Goal: Information Seeking & Learning: Compare options

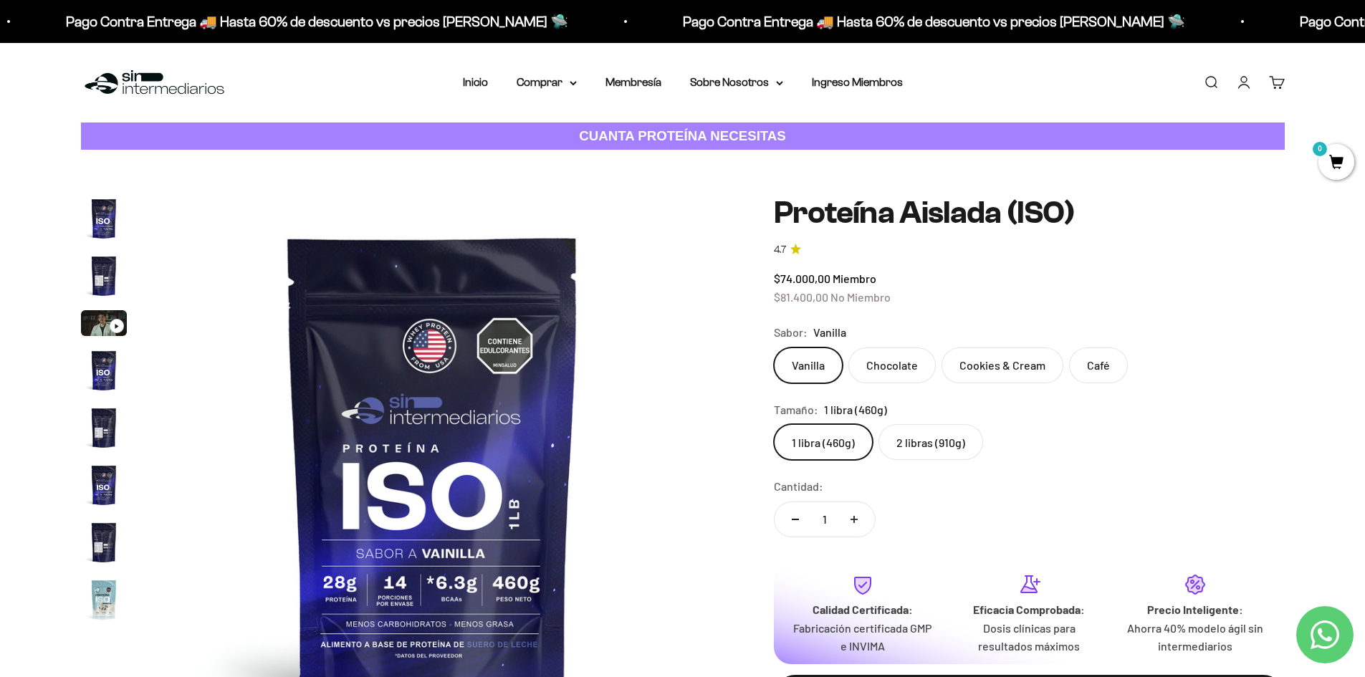
click at [107, 220] on img "Ir al artículo 1" at bounding box center [104, 219] width 46 height 46
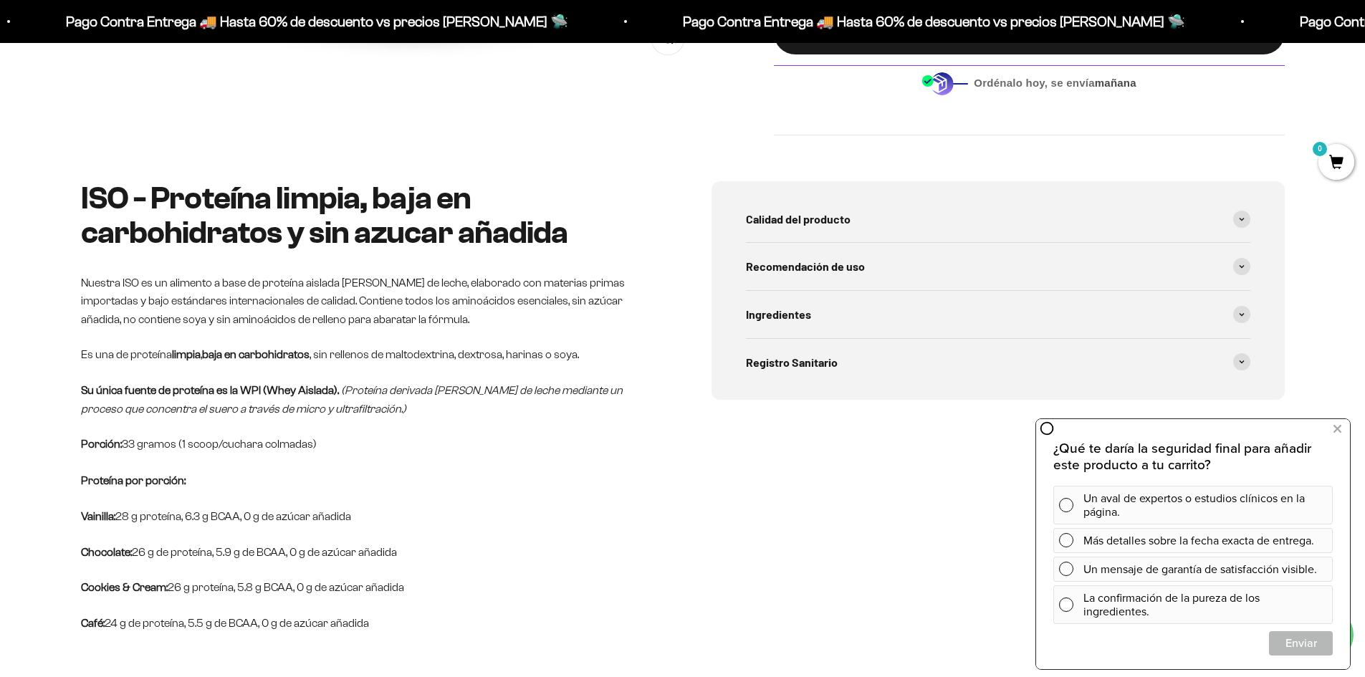
scroll to position [645, 0]
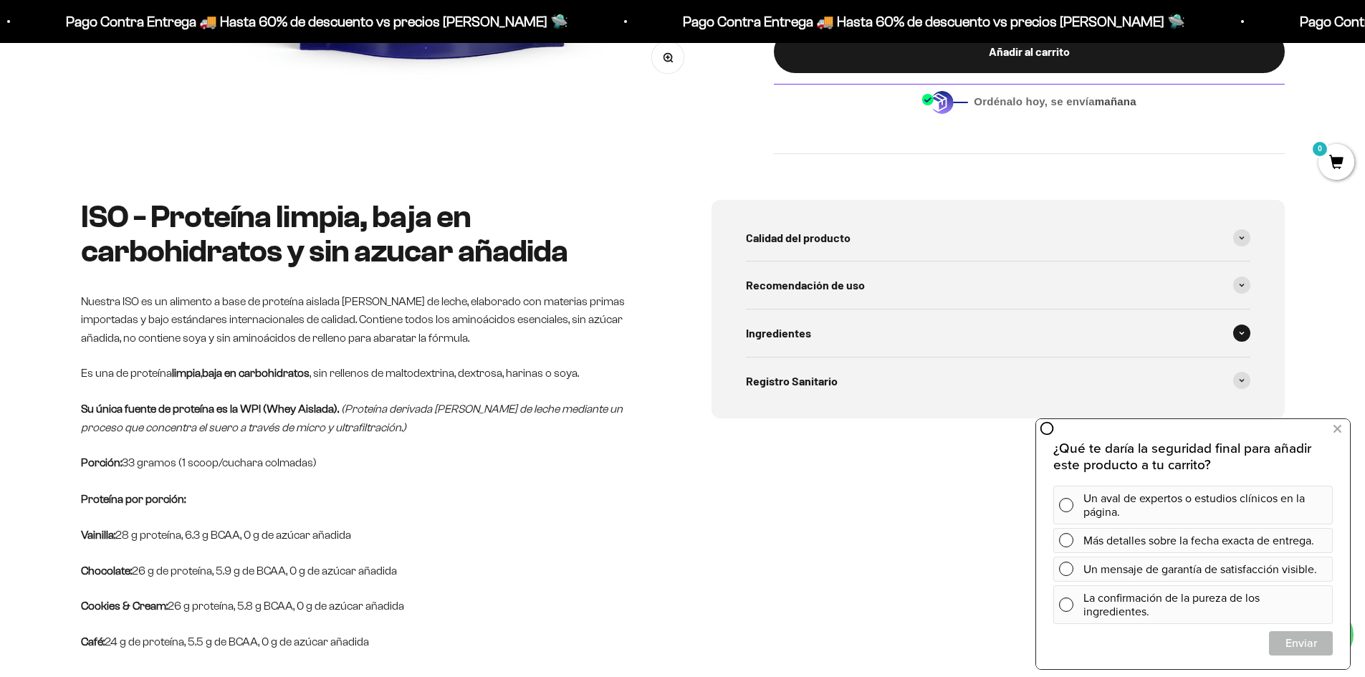
click at [868, 344] on div "Ingredientes" at bounding box center [998, 332] width 504 height 47
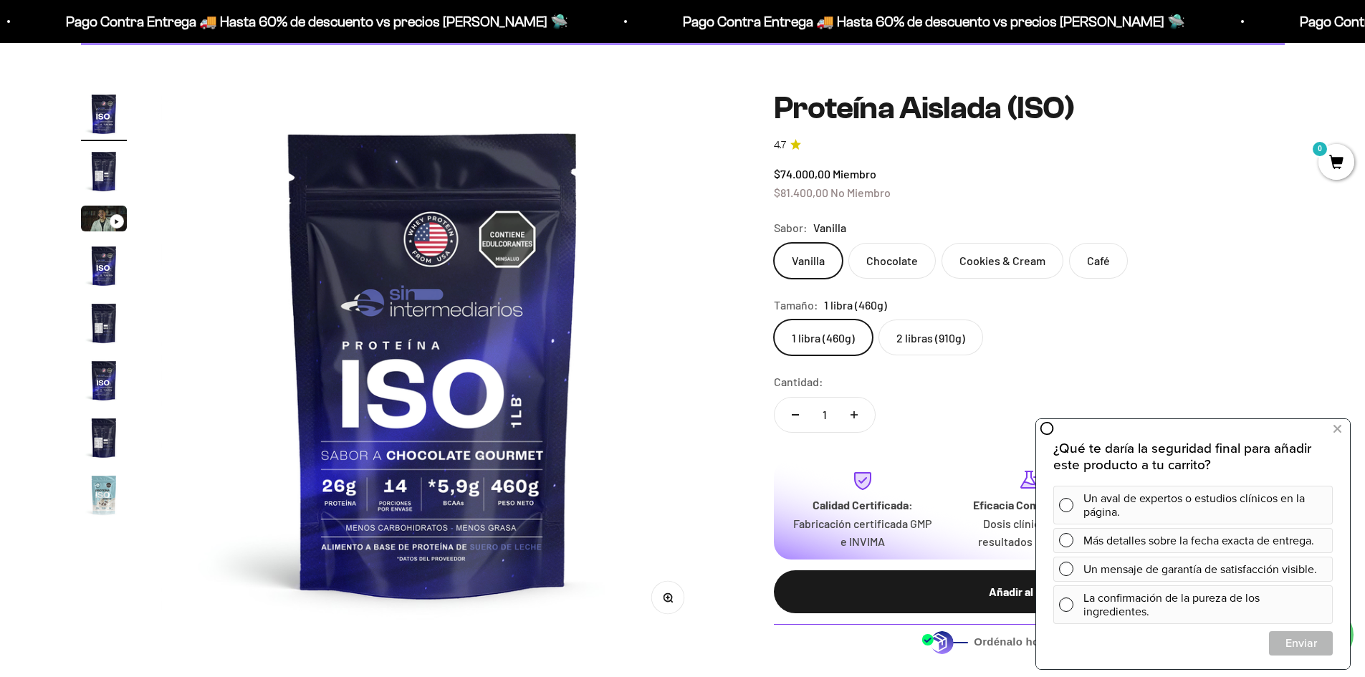
scroll to position [72, 0]
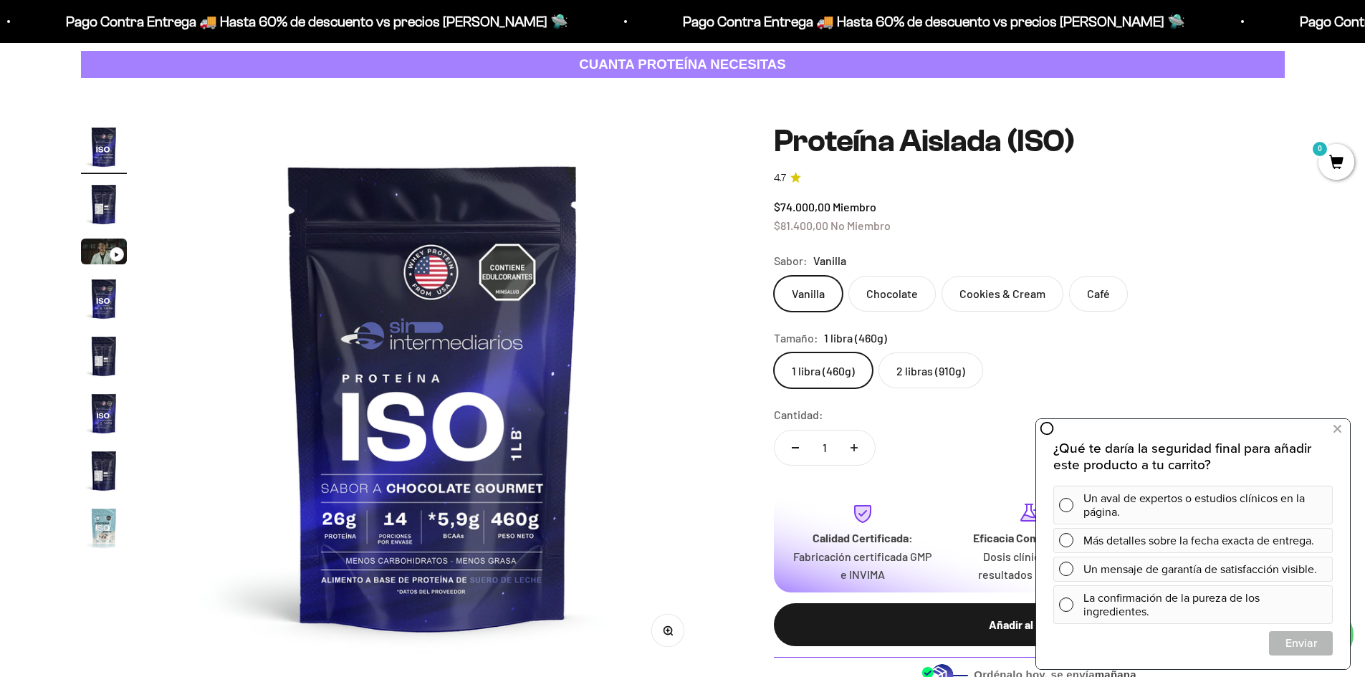
click at [901, 376] on label "2 libras (910g)" at bounding box center [930, 370] width 105 height 36
click at [774, 352] on input "2 libras (910g)" at bounding box center [773, 352] width 1 height 1
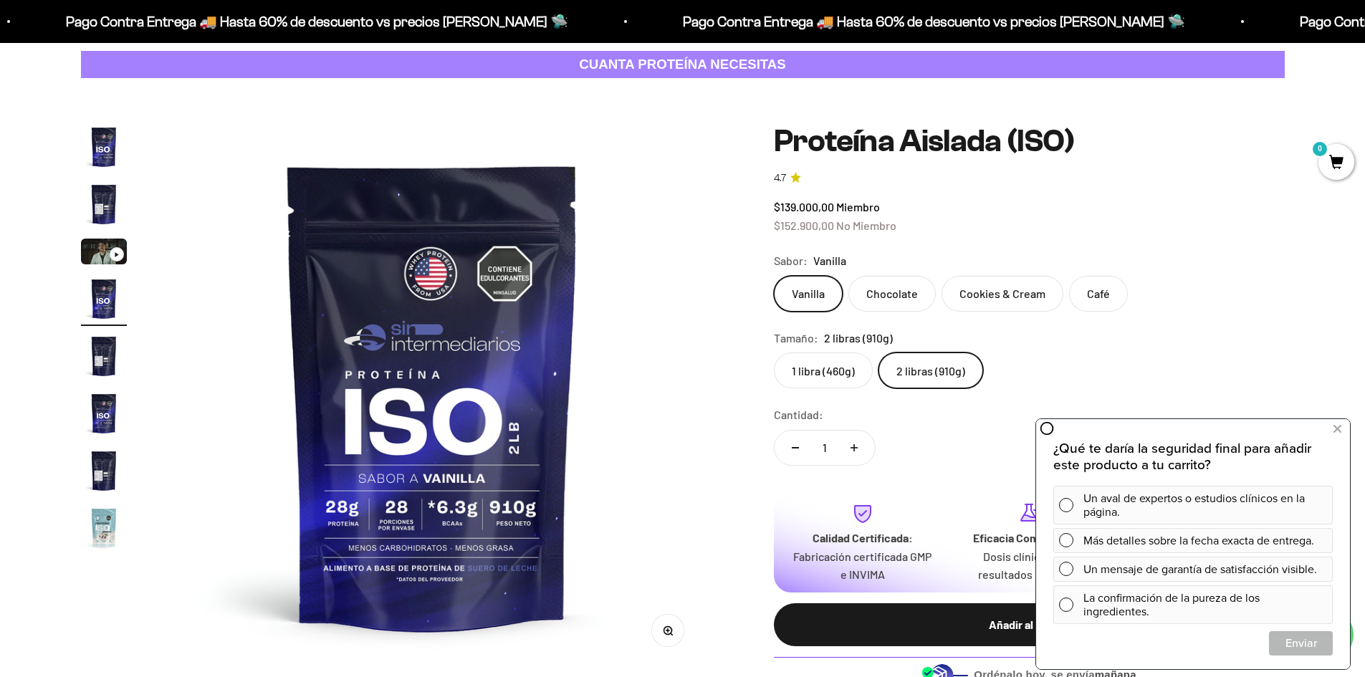
click at [107, 206] on img "Ir al artículo 2" at bounding box center [104, 204] width 46 height 46
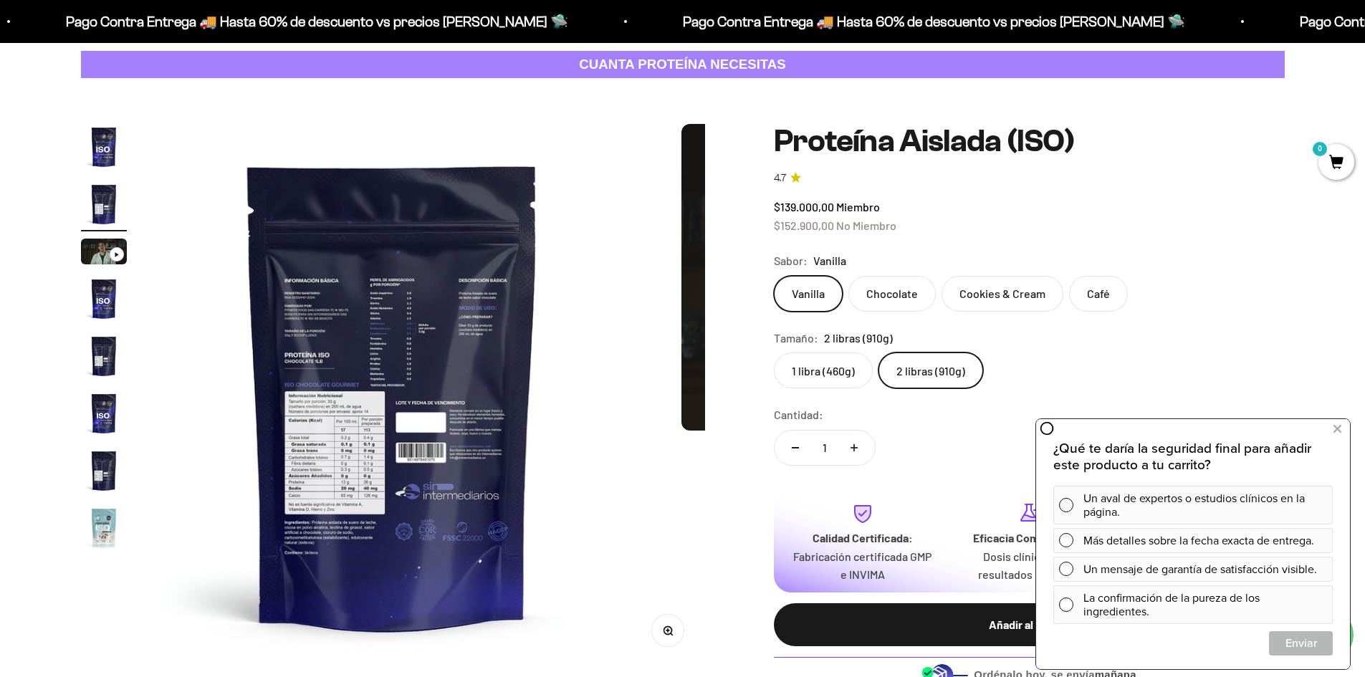
scroll to position [0, 561]
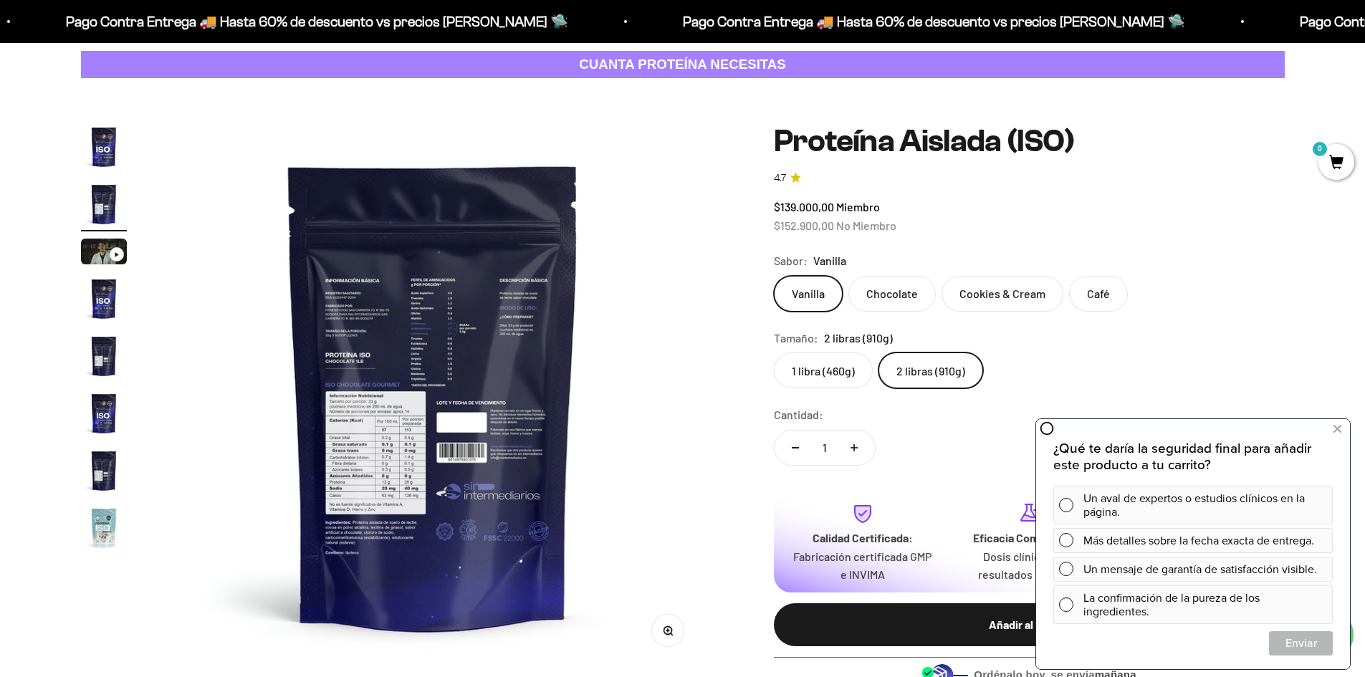
click at [344, 310] on img at bounding box center [433, 396] width 544 height 544
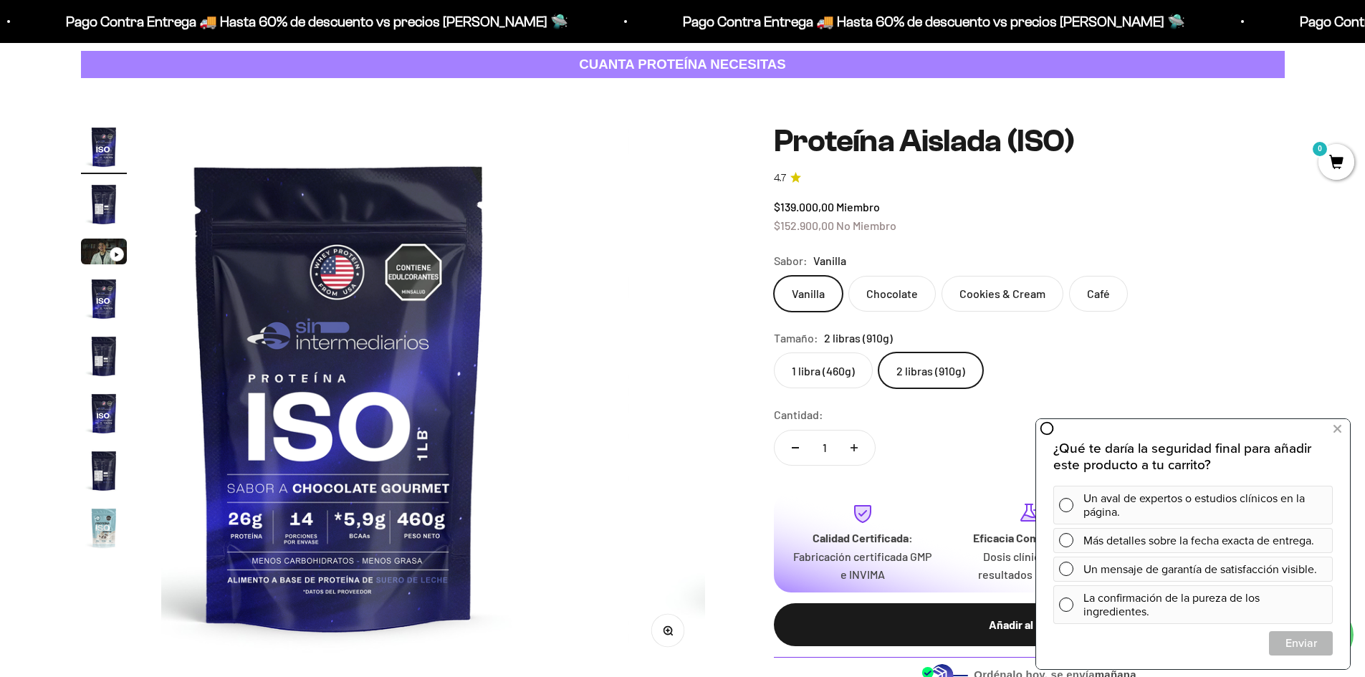
scroll to position [0, 0]
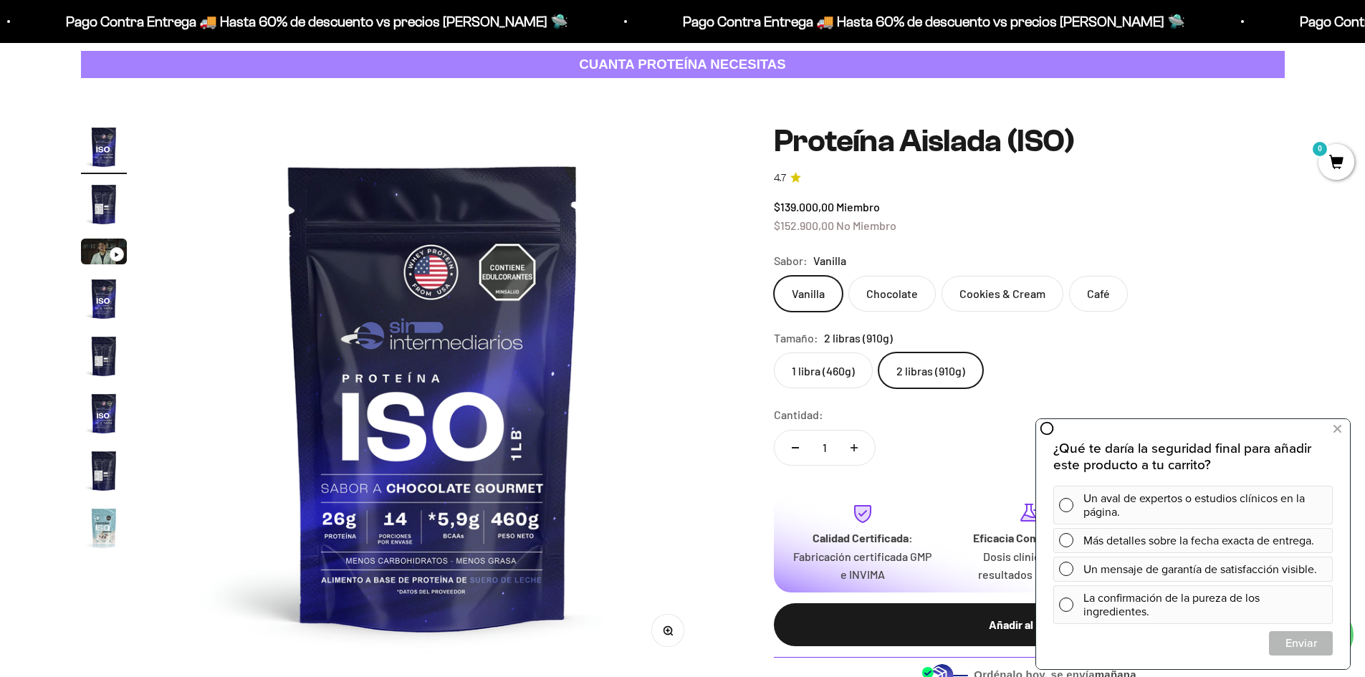
click at [96, 196] on img "Ir al artículo 2" at bounding box center [104, 204] width 46 height 46
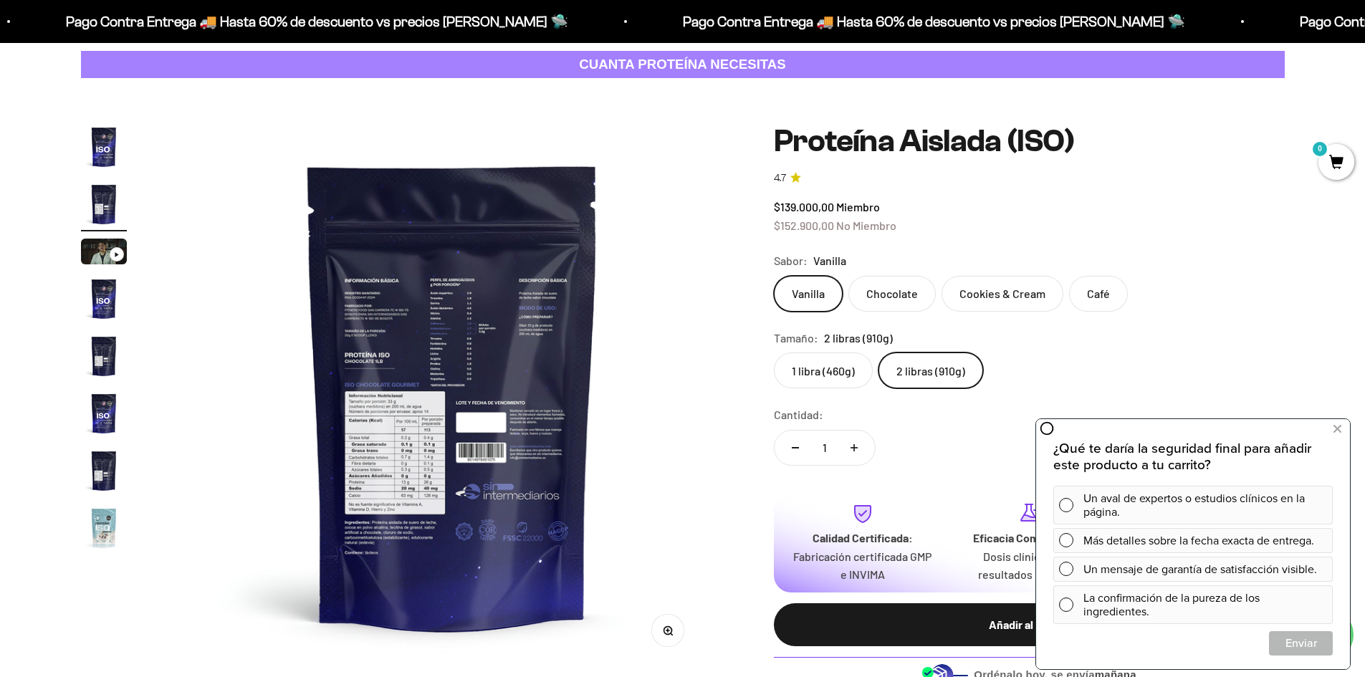
scroll to position [0, 561]
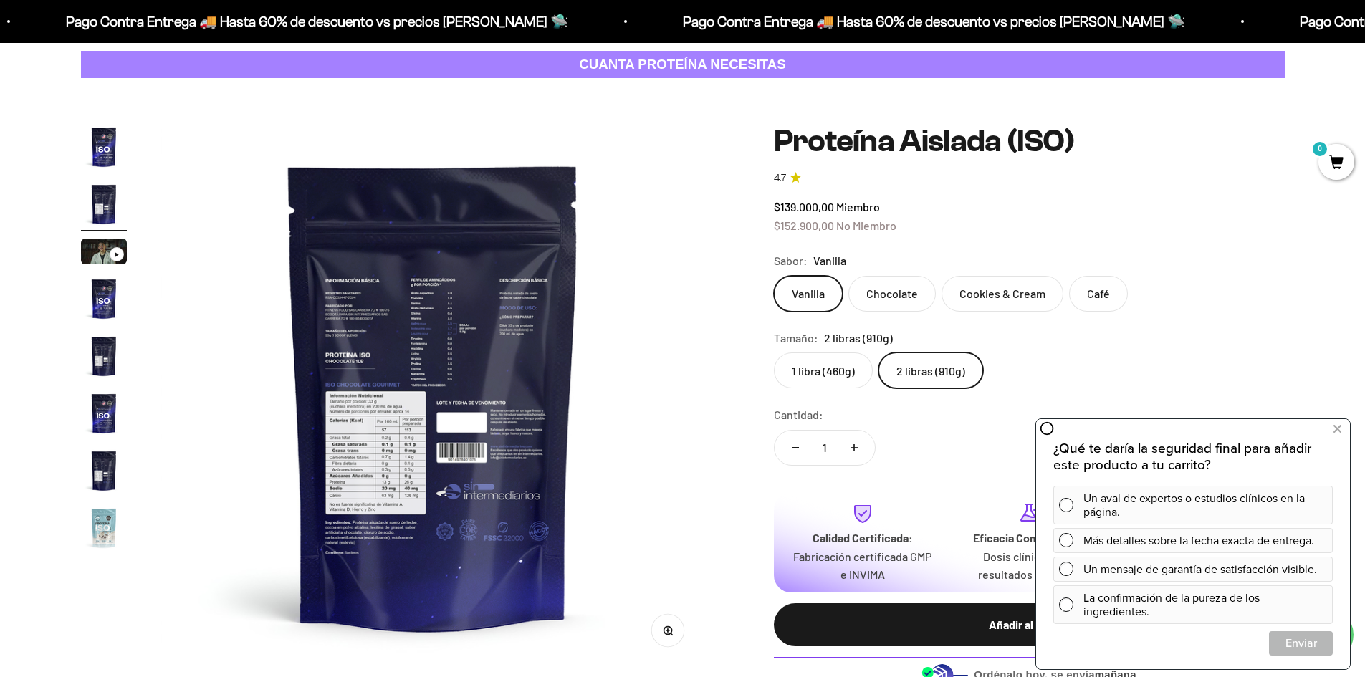
click at [663, 624] on button "Zoom" at bounding box center [667, 631] width 32 height 32
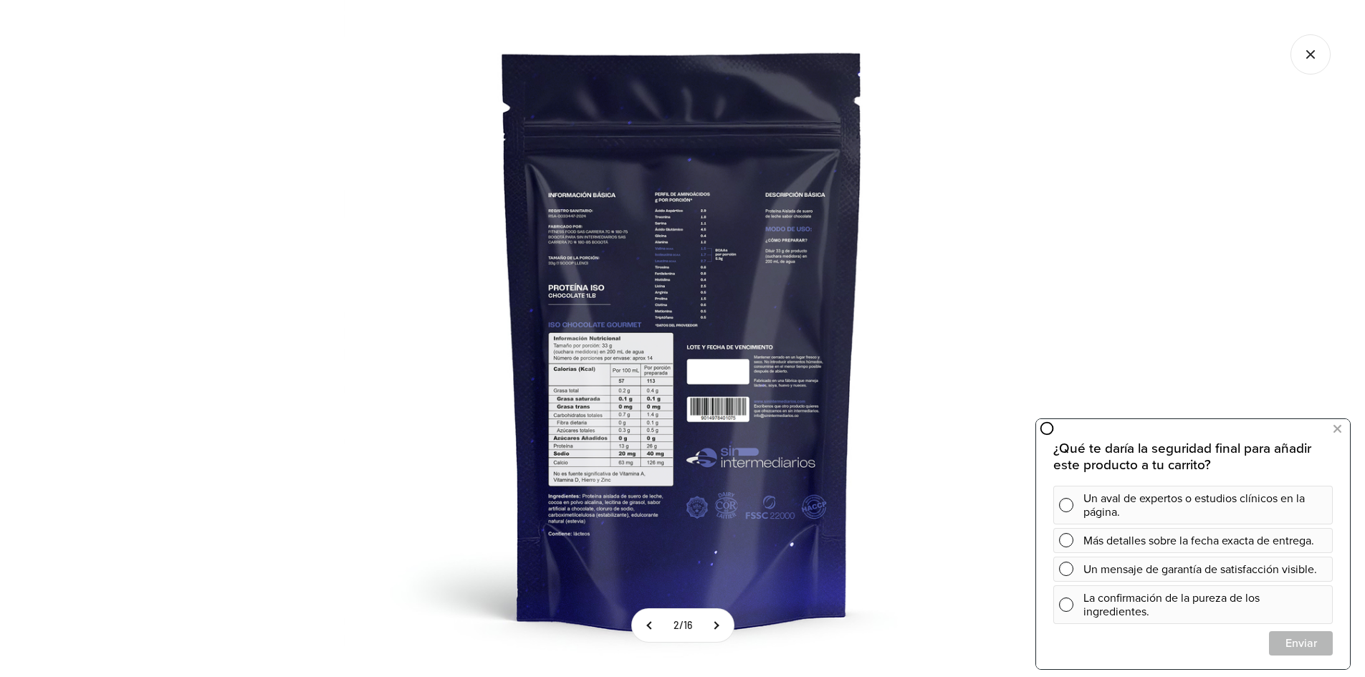
click at [348, 477] on img at bounding box center [682, 338] width 677 height 677
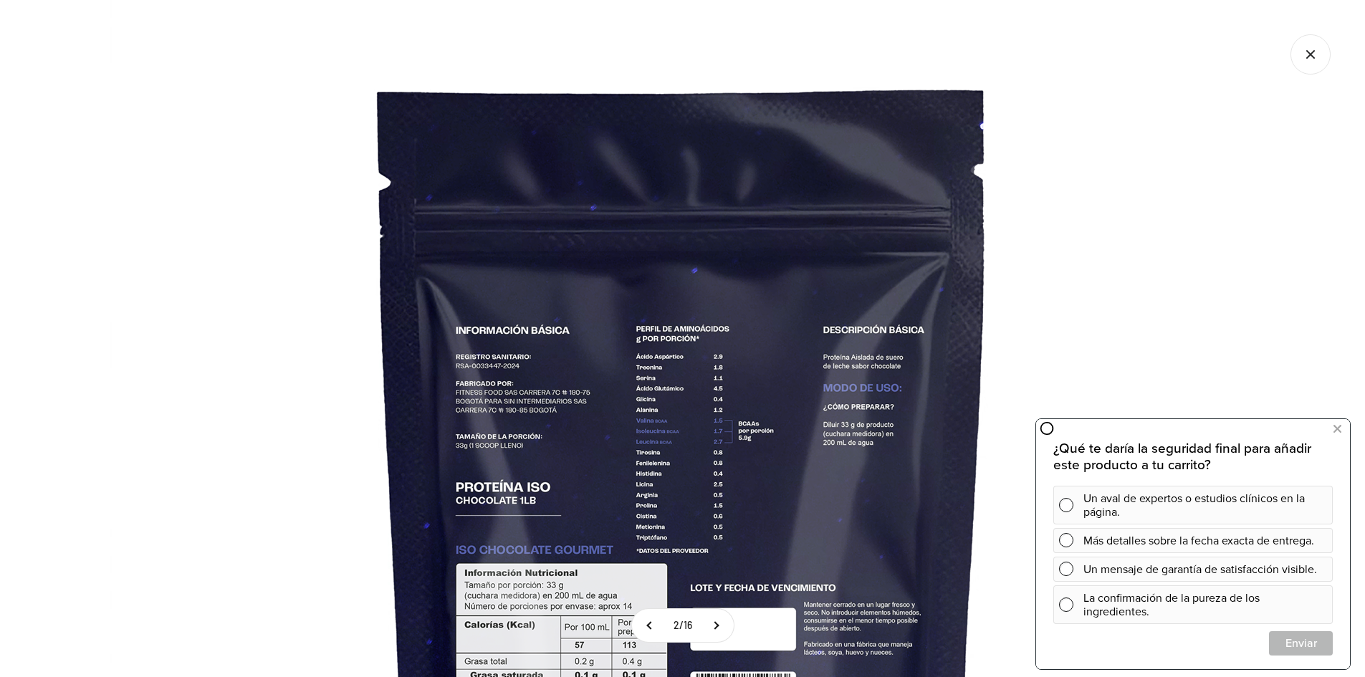
click at [1200, 188] on img at bounding box center [683, 573] width 1146 height 1146
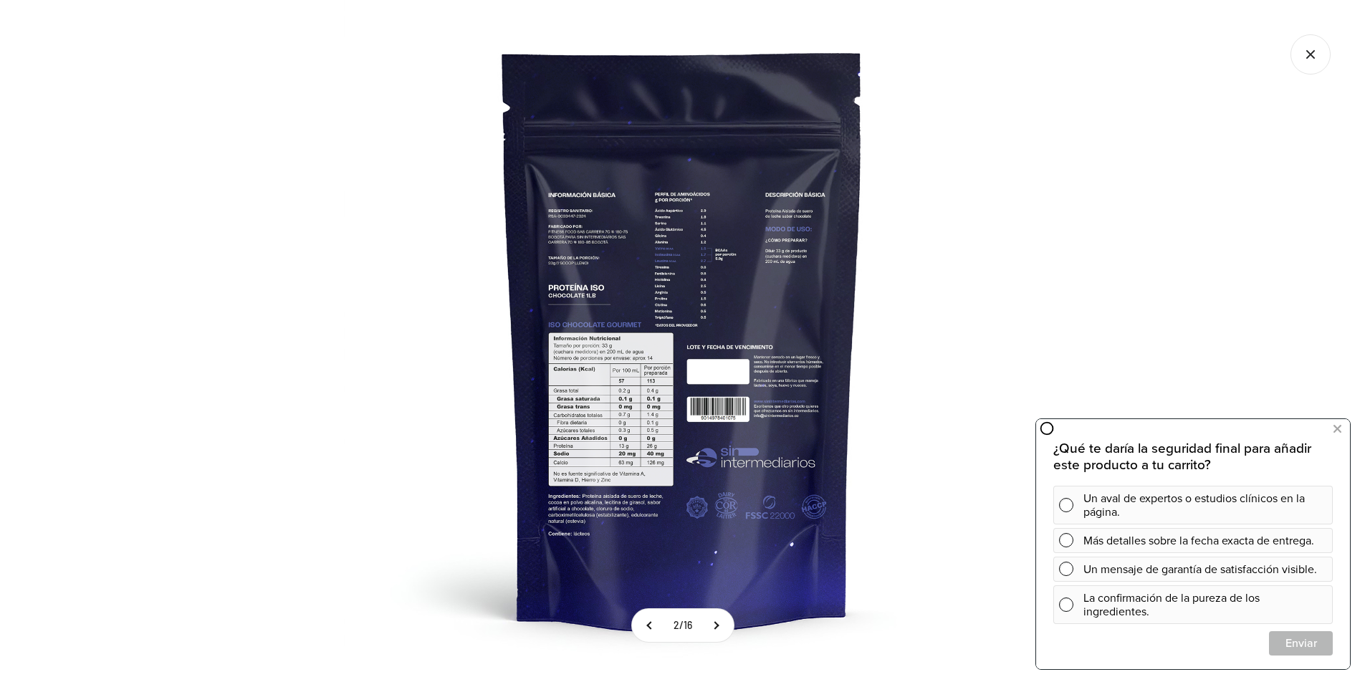
click at [1306, 52] on icon "Cerrar galería" at bounding box center [1310, 54] width 40 height 40
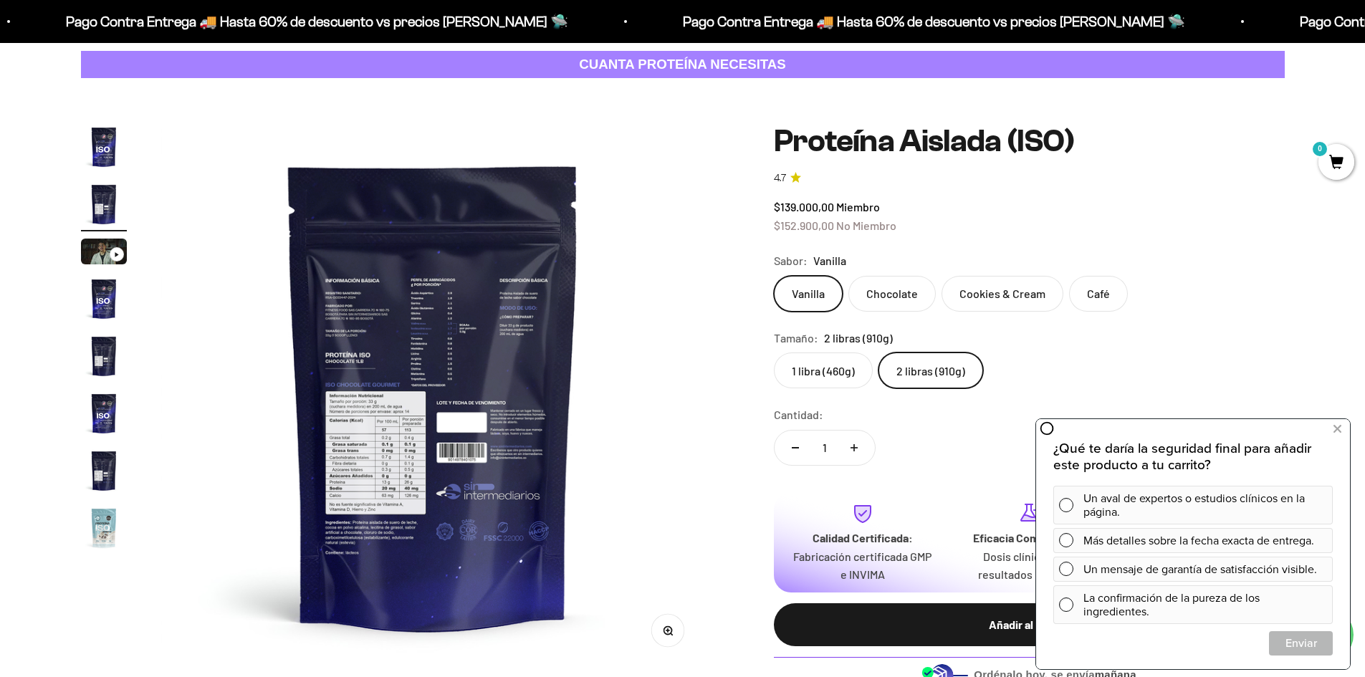
click at [793, 299] on label "Vanilla" at bounding box center [808, 294] width 69 height 36
click at [774, 276] on input "Vanilla" at bounding box center [773, 275] width 1 height 1
click at [108, 150] on img "Ir al artículo 1" at bounding box center [104, 147] width 46 height 46
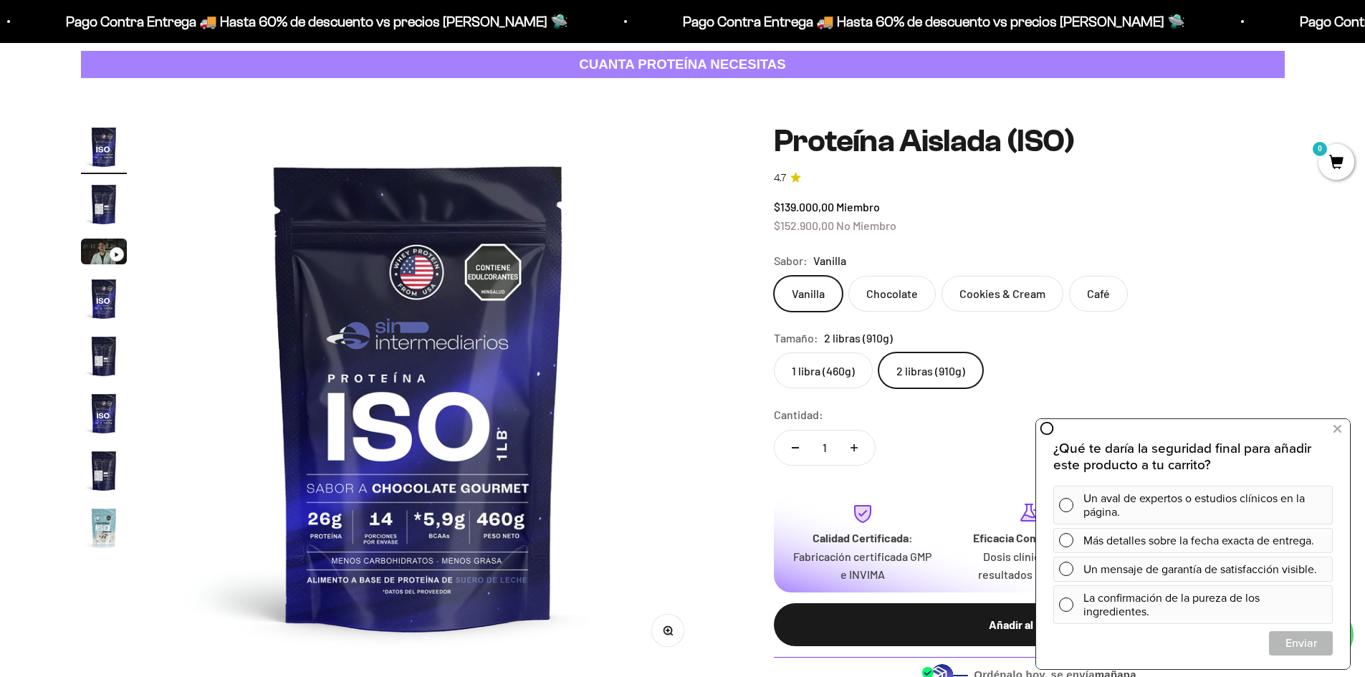
scroll to position [0, 0]
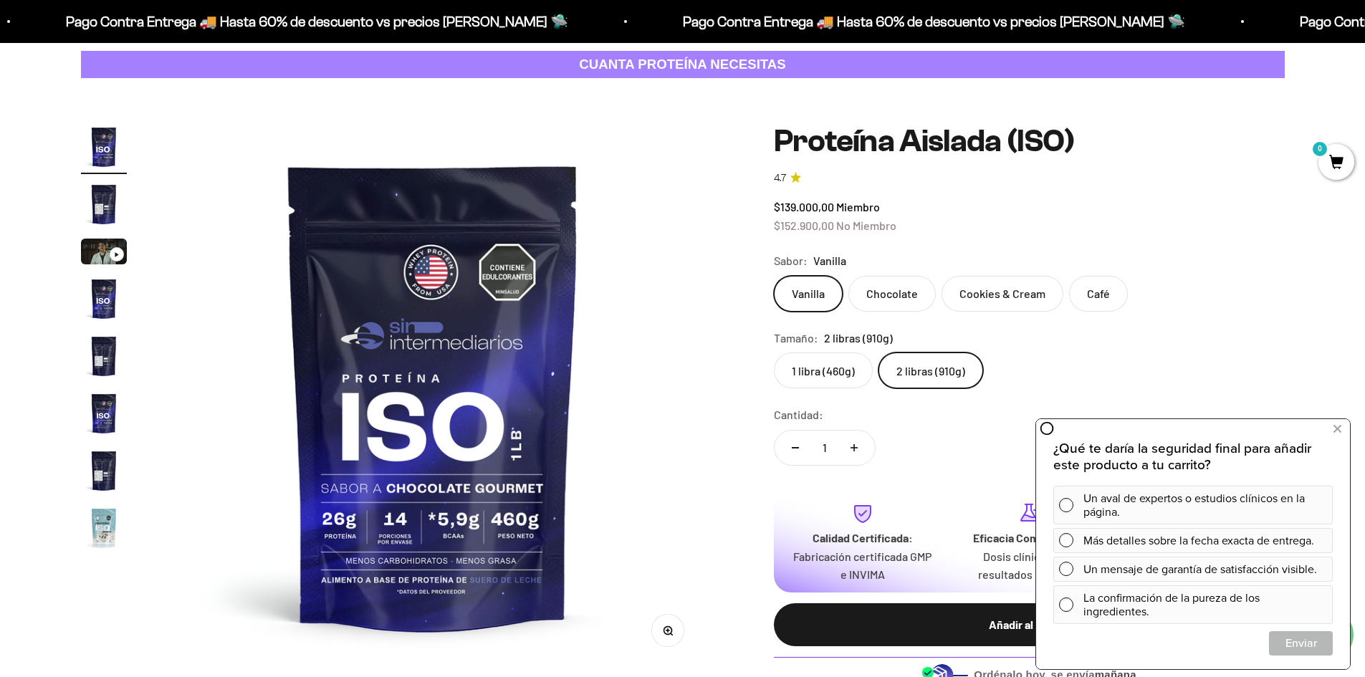
click at [900, 292] on label "Chocolate" at bounding box center [891, 294] width 87 height 36
click at [774, 276] on input "Chocolate" at bounding box center [773, 275] width 1 height 1
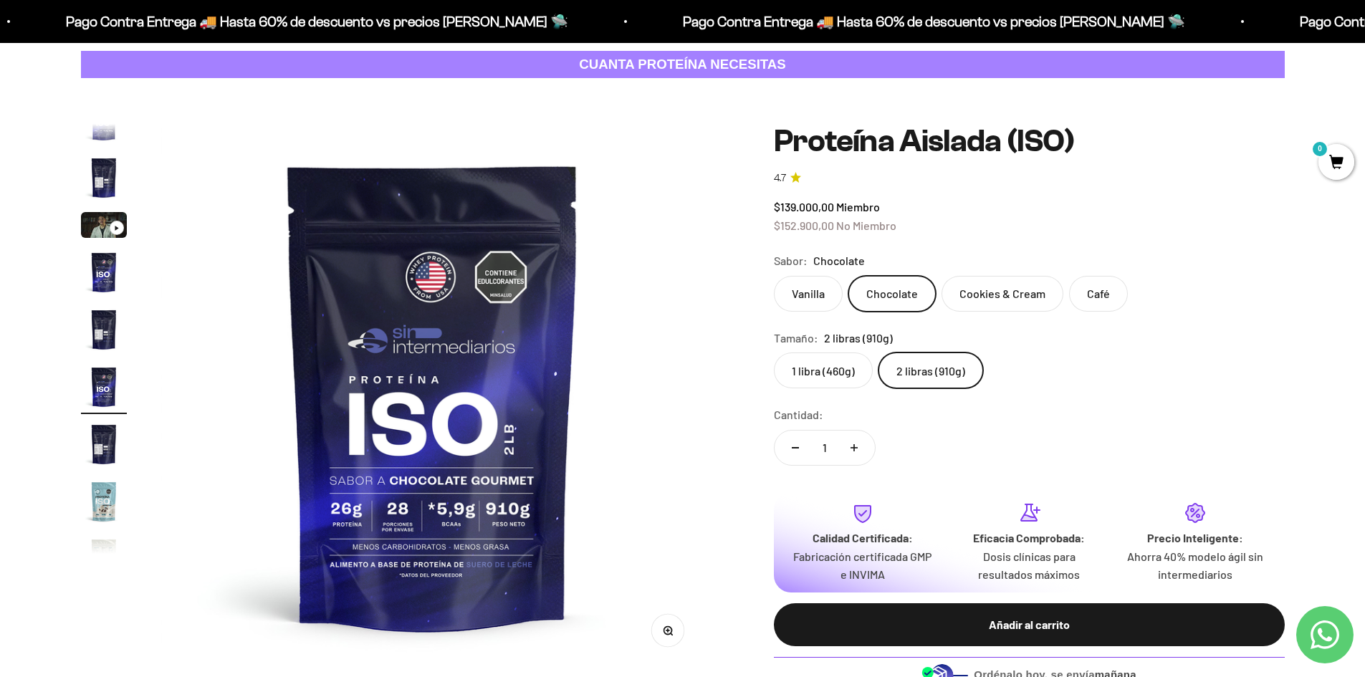
click at [998, 297] on label "Cookies & Cream" at bounding box center [1002, 294] width 122 height 36
click at [774, 276] on input "Cookies & Cream" at bounding box center [773, 275] width 1 height 1
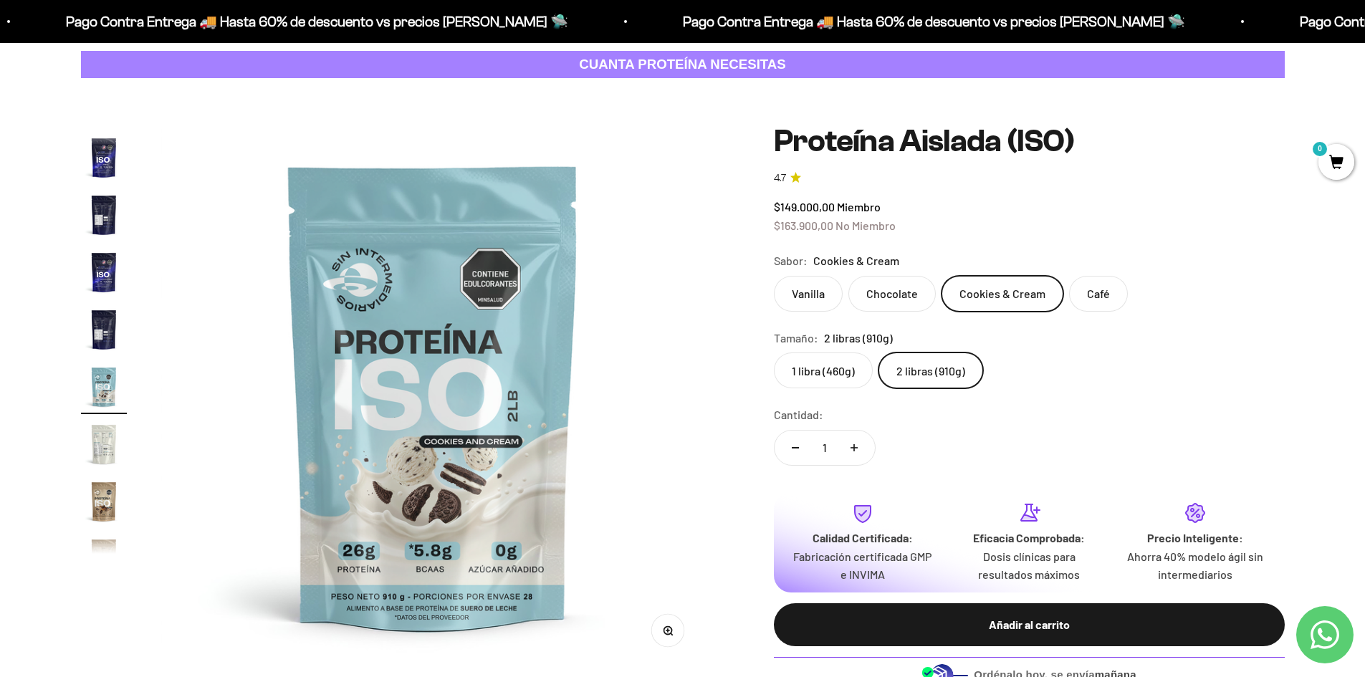
click at [1109, 289] on label "Café" at bounding box center [1098, 294] width 59 height 36
click at [774, 276] on input "Café" at bounding box center [773, 275] width 1 height 1
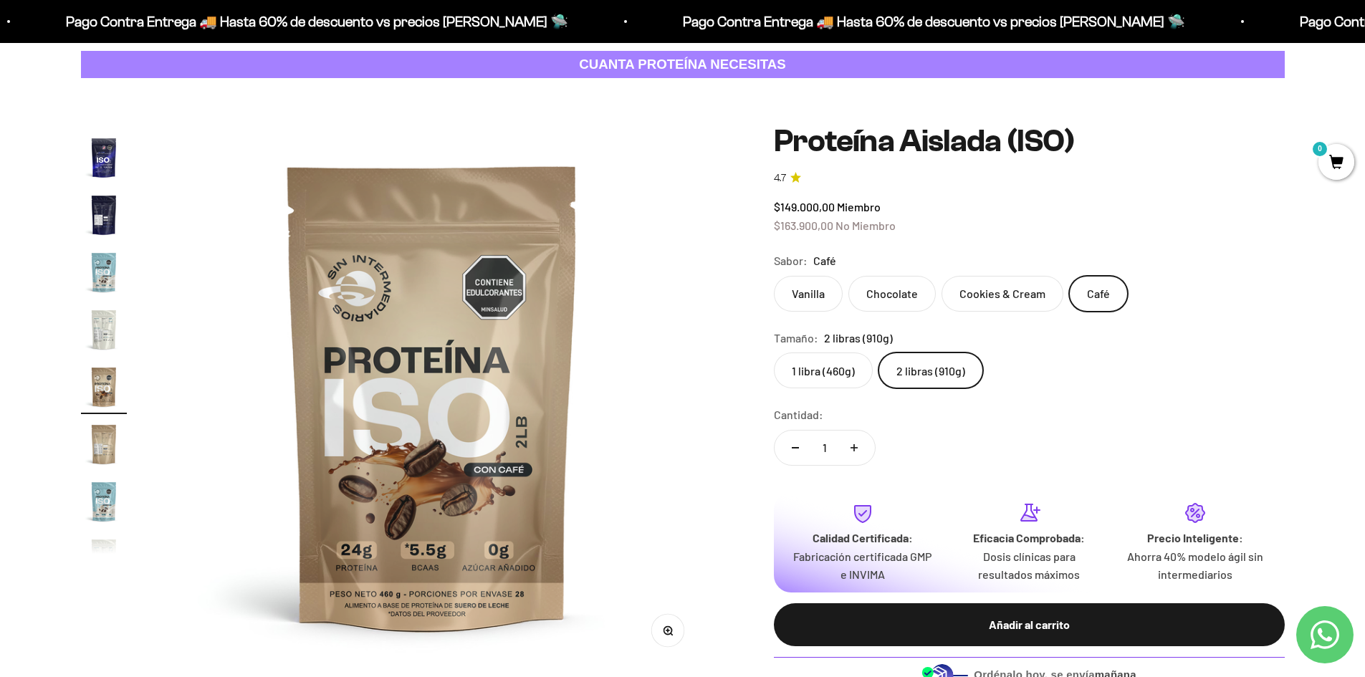
click at [814, 290] on label "Vanilla" at bounding box center [808, 294] width 69 height 36
click at [774, 276] on input "Vanilla" at bounding box center [773, 275] width 1 height 1
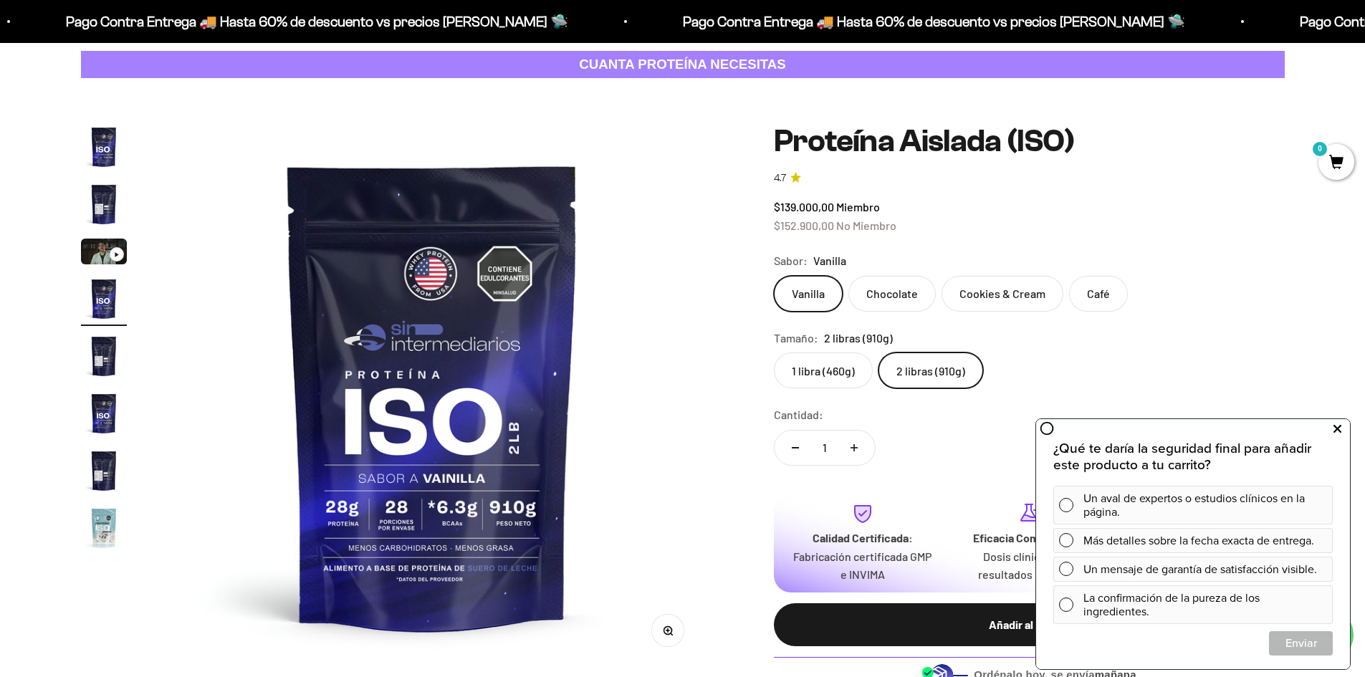
click at [1336, 428] on icon at bounding box center [1337, 429] width 8 height 19
